Goal: Task Accomplishment & Management: Manage account settings

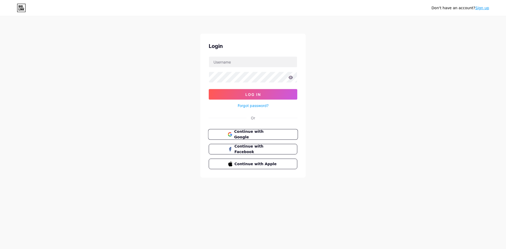
click at [272, 134] on span "Continue with Google" at bounding box center [256, 134] width 44 height 11
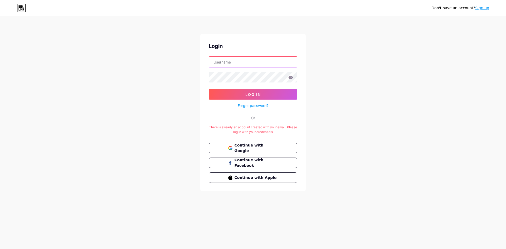
click at [272, 62] on input "text" at bounding box center [253, 62] width 88 height 11
type input "[EMAIL_ADDRESS][DOMAIN_NAME]"
click at [290, 79] on icon at bounding box center [291, 77] width 4 height 3
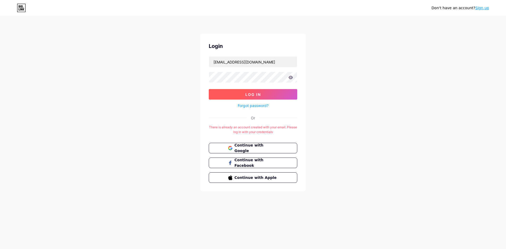
click at [259, 94] on span "Log In" at bounding box center [253, 94] width 16 height 4
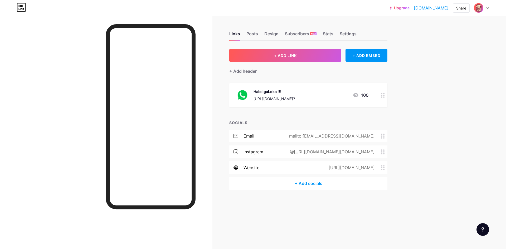
click at [295, 98] on div "[URL][DOMAIN_NAME]?" at bounding box center [274, 99] width 41 height 6
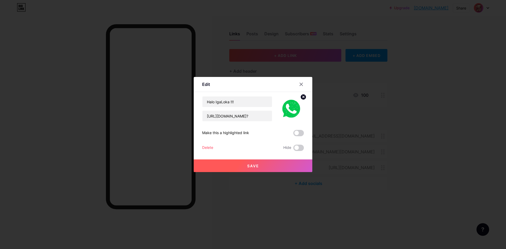
drag, startPoint x: 433, startPoint y: 128, endPoint x: 416, endPoint y: 125, distance: 16.9
click at [433, 128] on div at bounding box center [253, 124] width 506 height 249
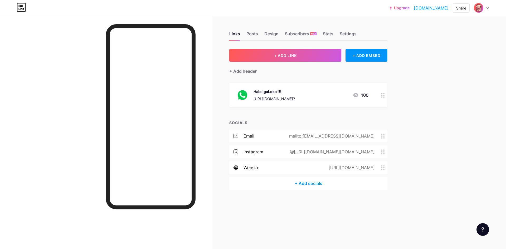
click at [295, 98] on div "[URL][DOMAIN_NAME]?" at bounding box center [274, 99] width 41 height 6
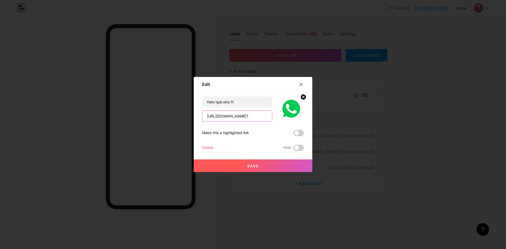
click at [250, 117] on input "[URL][DOMAIN_NAME]?" at bounding box center [237, 116] width 70 height 11
paste input "[PHONE_NUMBER]"
click at [232, 118] on input "[URL][DOMAIN_NAME][PHONE_NUMBER]?" at bounding box center [237, 116] width 70 height 11
type input "[URL][DOMAIN_NAME]?"
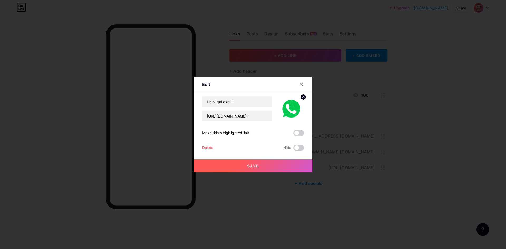
click at [256, 166] on span "Save" at bounding box center [253, 166] width 12 height 4
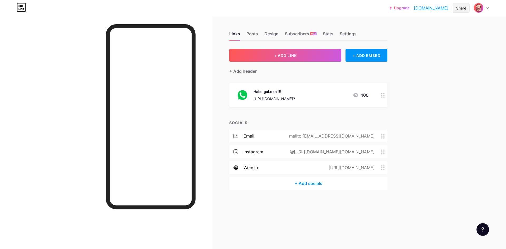
click at [462, 7] on div "Share" at bounding box center [461, 8] width 10 height 6
click at [421, 40] on div "Get my QR code" at bounding box center [424, 40] width 33 height 6
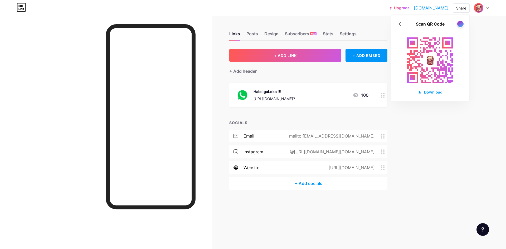
click at [479, 108] on div "Upgrade igaloka.bio.lin... [DOMAIN_NAME] Share Scan QR Code Download Switch acc…" at bounding box center [253, 124] width 506 height 249
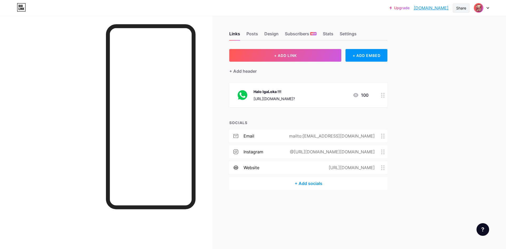
click at [453, 9] on div "Share" at bounding box center [461, 7] width 17 height 9
click at [421, 26] on div "Copy link" at bounding box center [418, 27] width 20 height 6
click at [467, 7] on div "Share" at bounding box center [461, 7] width 17 height 9
click at [463, 8] on div "Share" at bounding box center [461, 8] width 10 height 6
click at [425, 51] on div "Add to my socials" at bounding box center [426, 52] width 36 height 6
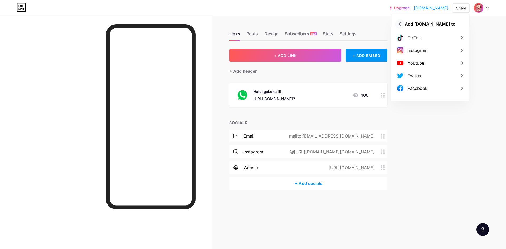
click at [404, 23] on icon at bounding box center [400, 24] width 8 height 8
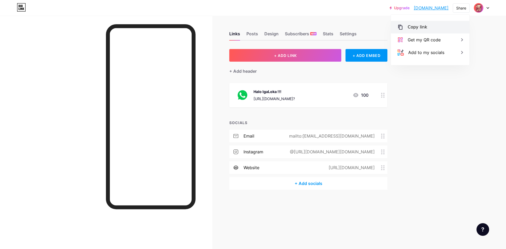
click at [412, 25] on div "Copy link" at bounding box center [418, 27] width 20 height 6
drag, startPoint x: 476, startPoint y: 123, endPoint x: 474, endPoint y: 87, distance: 36.0
click at [476, 123] on div "Upgrade igaloka.bio.lin... [DOMAIN_NAME] Share Copy link [GEOGRAPHIC_DATA][DOMA…" at bounding box center [253, 124] width 506 height 249
click at [488, 9] on div at bounding box center [481, 7] width 15 height 9
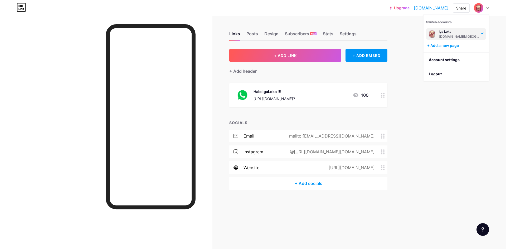
click at [460, 146] on div "Upgrade igaloka.bio.lin... [DOMAIN_NAME] Share Switch accounts Iga Loka [DOMAIN…" at bounding box center [253, 124] width 506 height 249
click at [317, 185] on div "+ Add socials" at bounding box center [308, 183] width 158 height 13
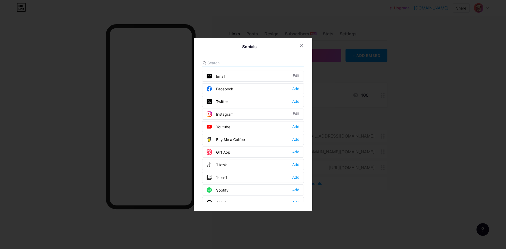
click at [233, 164] on div "Tiktok Add" at bounding box center [253, 164] width 102 height 11
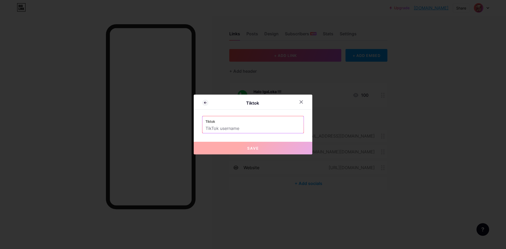
click at [241, 128] on input "text" at bounding box center [253, 128] width 95 height 9
click at [250, 129] on input "text" at bounding box center [253, 128] width 95 height 9
click at [134, 181] on div at bounding box center [253, 124] width 506 height 249
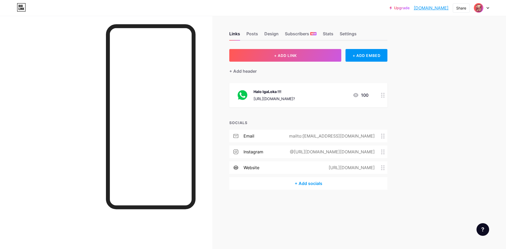
click at [319, 179] on div "+ Add socials" at bounding box center [308, 183] width 158 height 13
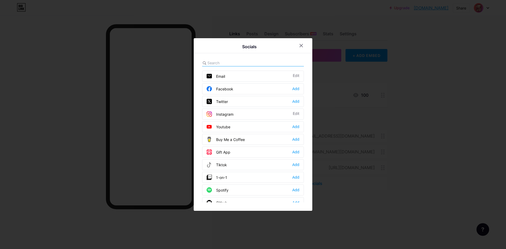
click at [231, 164] on div "Tiktok Add" at bounding box center [253, 164] width 102 height 11
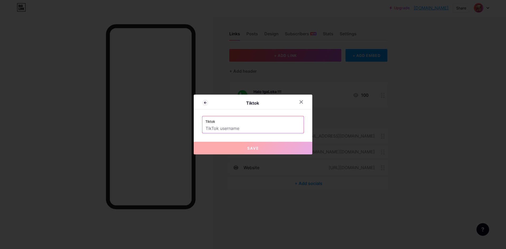
paste input "[URL][EMAIL_ADDRESS][DOMAIN_NAME][DOMAIN_NAME]"
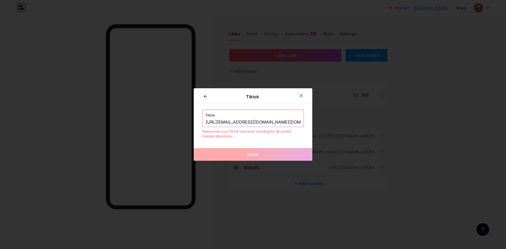
drag, startPoint x: 299, startPoint y: 122, endPoint x: 285, endPoint y: 122, distance: 14.5
click at [285, 122] on div "Tiktok [URL][EMAIL_ADDRESS][DOMAIN_NAME][DOMAIN_NAME]" at bounding box center [252, 118] width 101 height 17
drag, startPoint x: 274, startPoint y: 122, endPoint x: 368, endPoint y: 124, distance: 94.1
click at [368, 124] on div "Tiktok Tiktok [URL][EMAIL_ADDRESS][DOMAIN_NAME][DOMAIN_NAME] Please enter your …" at bounding box center [253, 124] width 506 height 249
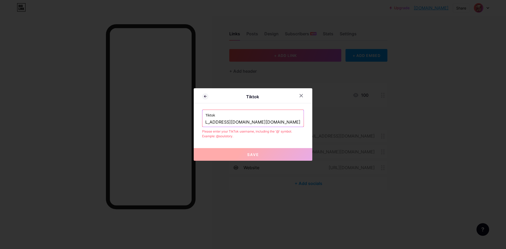
scroll to position [0, 0]
drag, startPoint x: 280, startPoint y: 121, endPoint x: 140, endPoint y: 117, distance: 139.7
click at [140, 117] on div "Tiktok Tiktok [URL][EMAIL_ADDRESS][DOMAIN_NAME][DOMAIN_NAME] Please enter your …" at bounding box center [253, 124] width 506 height 249
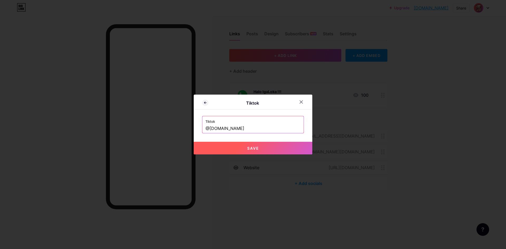
click at [270, 145] on button "Save" at bounding box center [253, 148] width 119 height 13
type input "[URL][EMAIL_ADDRESS][DOMAIN_NAME][DOMAIN_NAME]"
